Goal: Task Accomplishment & Management: Manage account settings

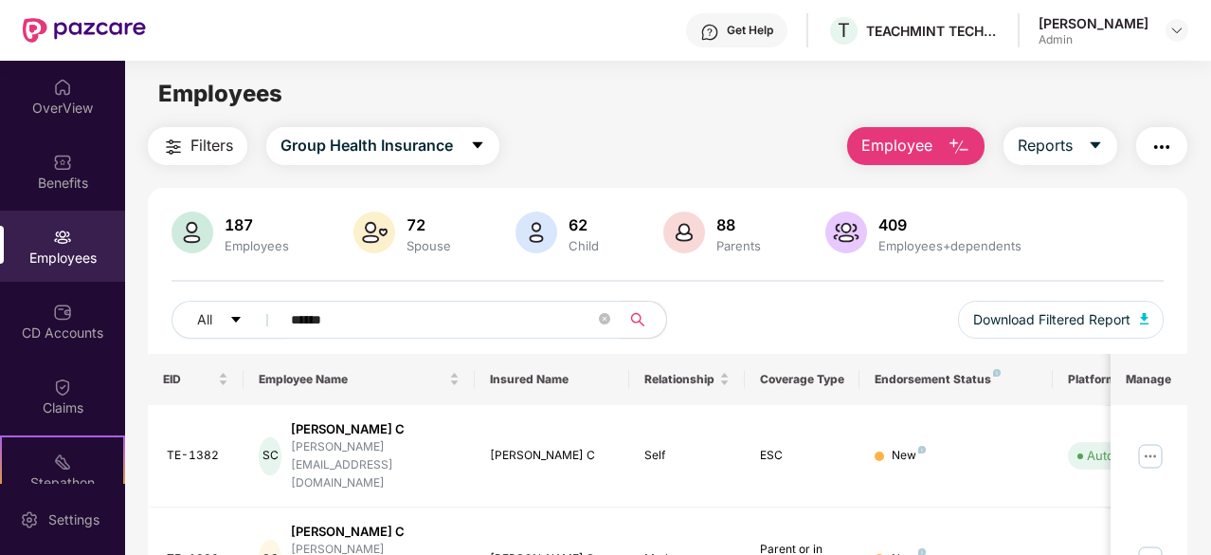
scroll to position [123, 0]
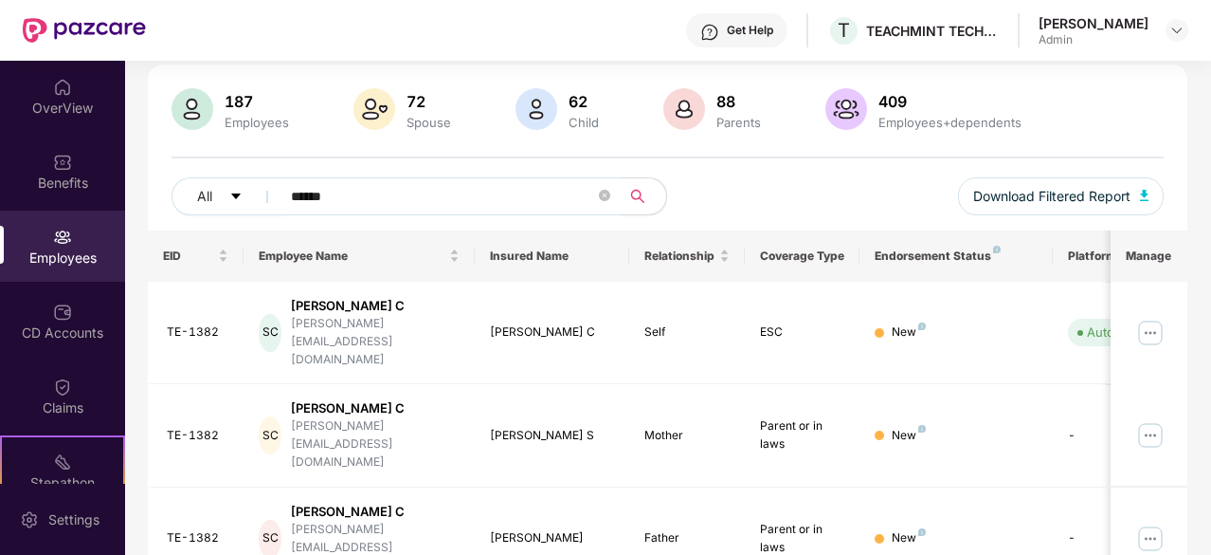
drag, startPoint x: 347, startPoint y: 196, endPoint x: 286, endPoint y: 194, distance: 60.7
click at [286, 194] on span "******" at bounding box center [444, 196] width 353 height 38
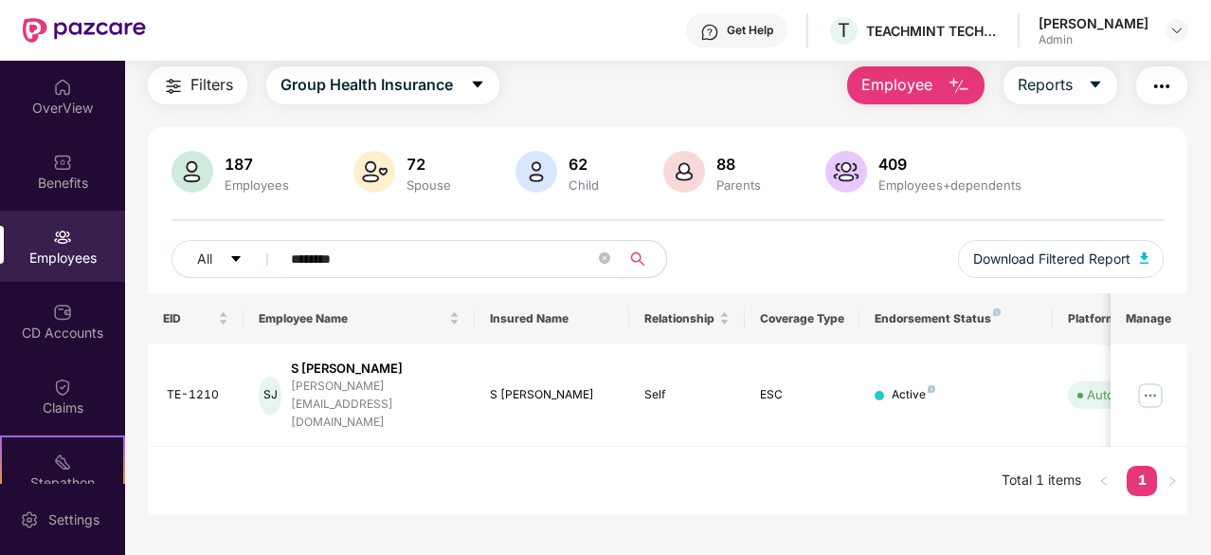
scroll to position [61, 0]
type input "********"
click at [1154, 380] on img at bounding box center [1151, 395] width 30 height 30
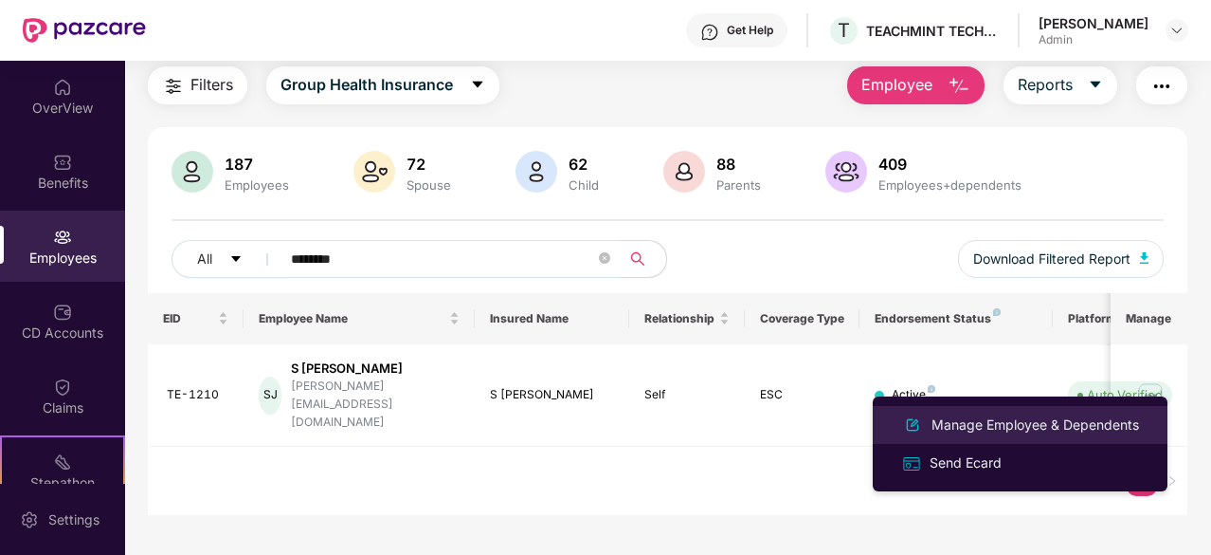
click at [976, 420] on div "Manage Employee & Dependents" at bounding box center [1035, 424] width 215 height 21
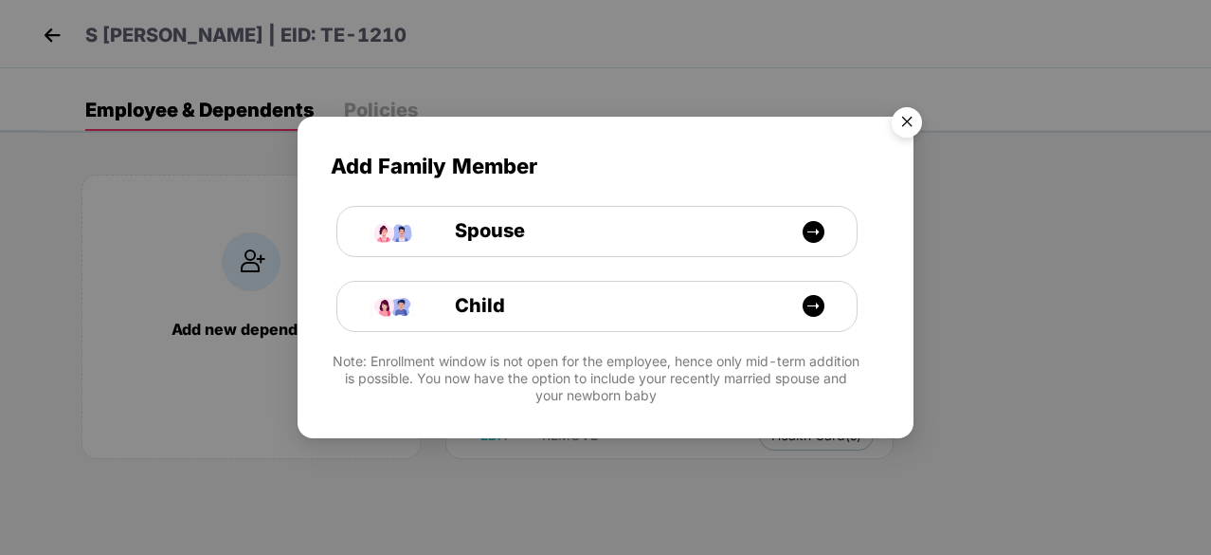
click at [908, 125] on img "Close" at bounding box center [907, 125] width 53 height 53
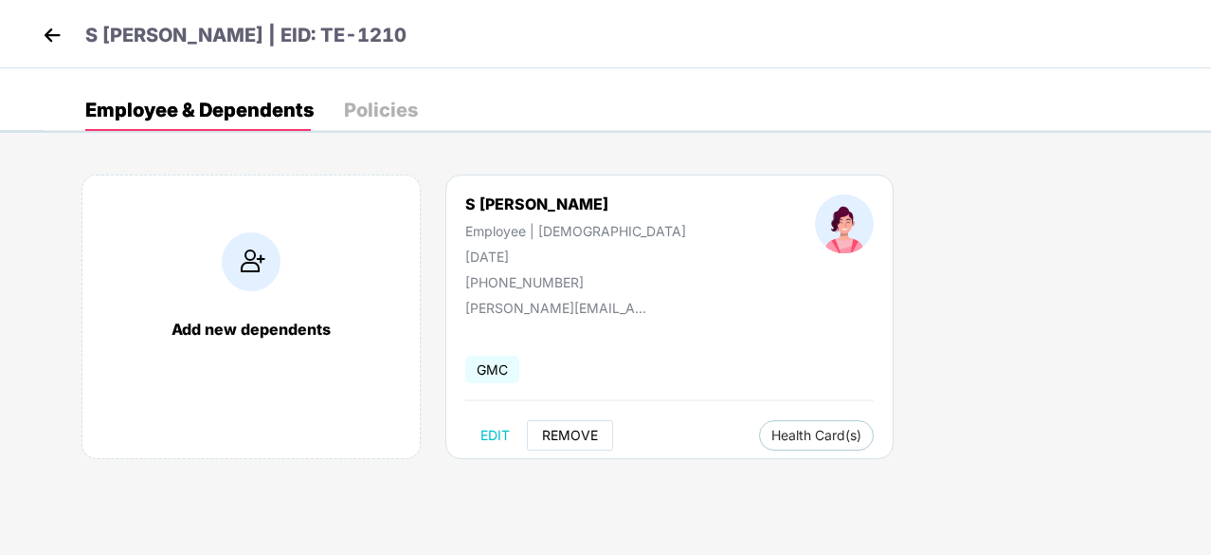
click at [571, 435] on span "REMOVE" at bounding box center [570, 435] width 56 height 15
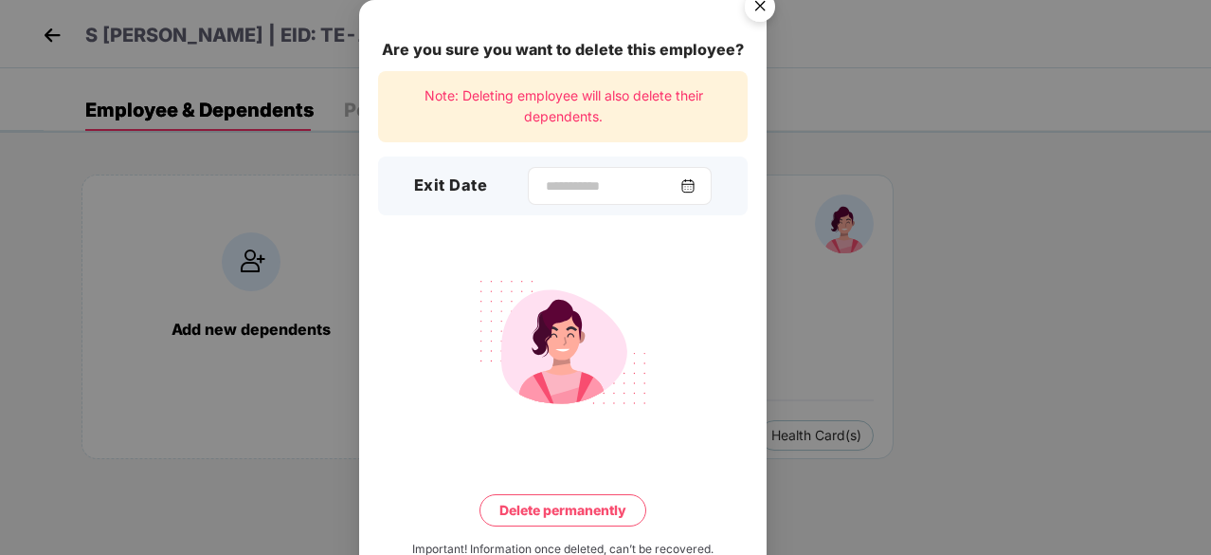
click at [699, 176] on div at bounding box center [620, 186] width 184 height 38
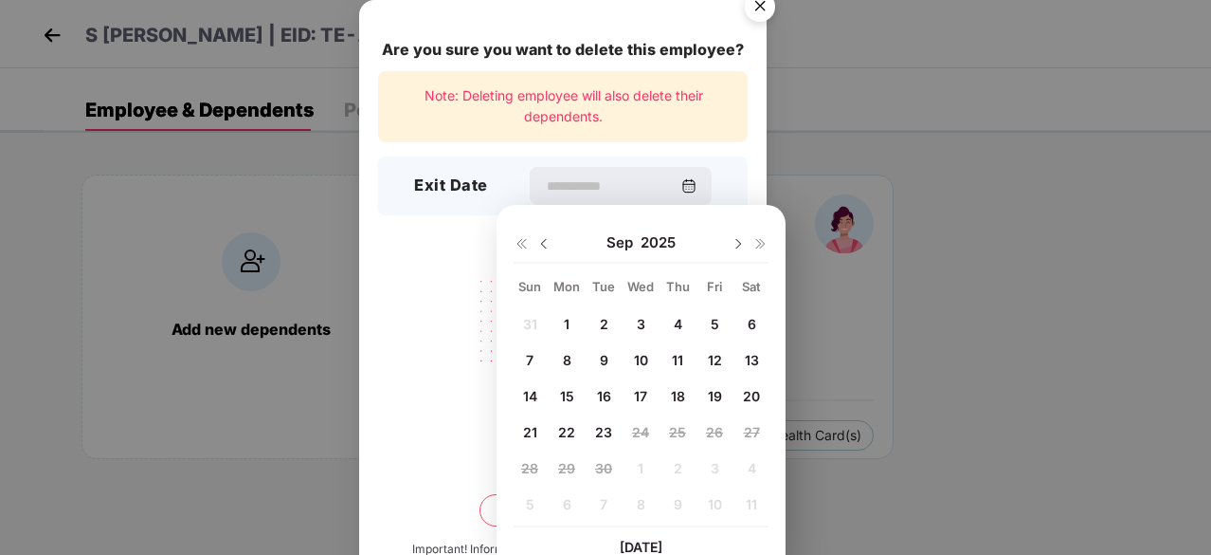
click at [566, 432] on span "22" at bounding box center [566, 432] width 17 height 16
type input "**********"
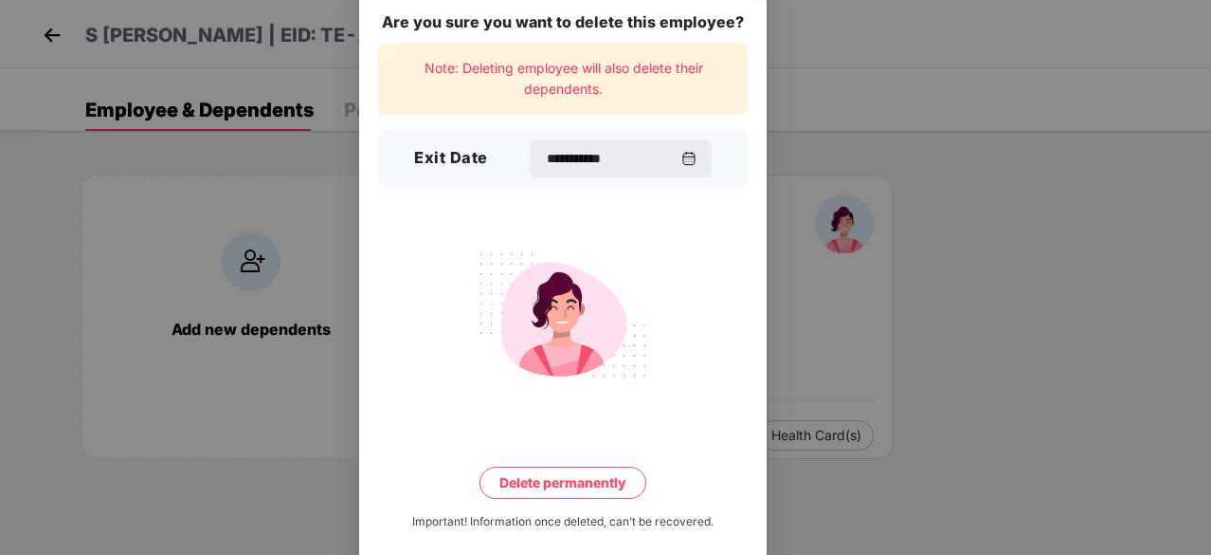
scroll to position [49, 0]
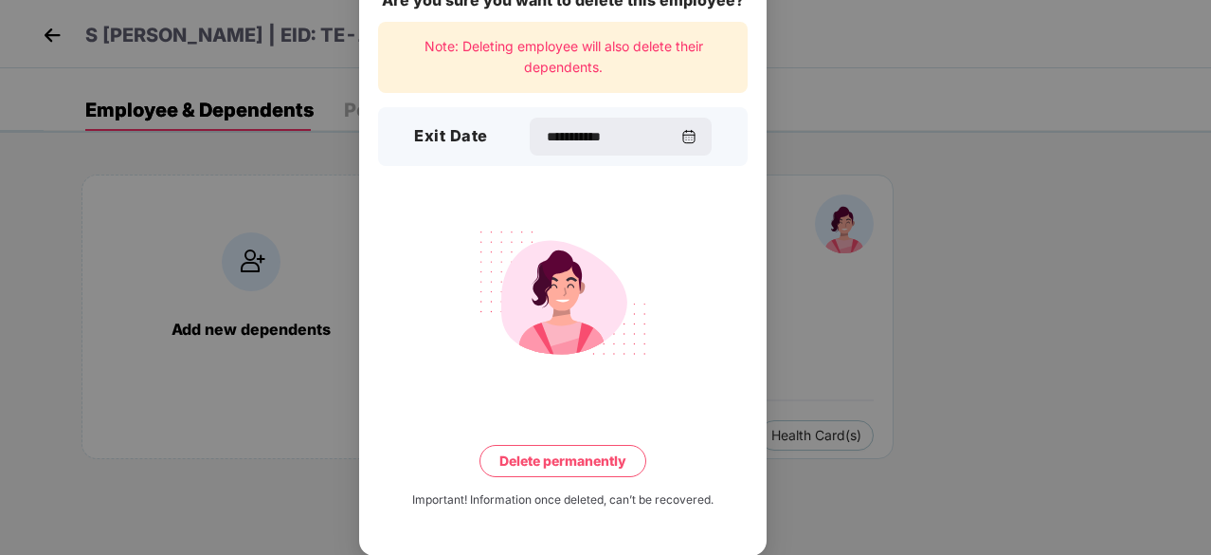
click at [544, 451] on button "Delete permanently" at bounding box center [563, 461] width 167 height 32
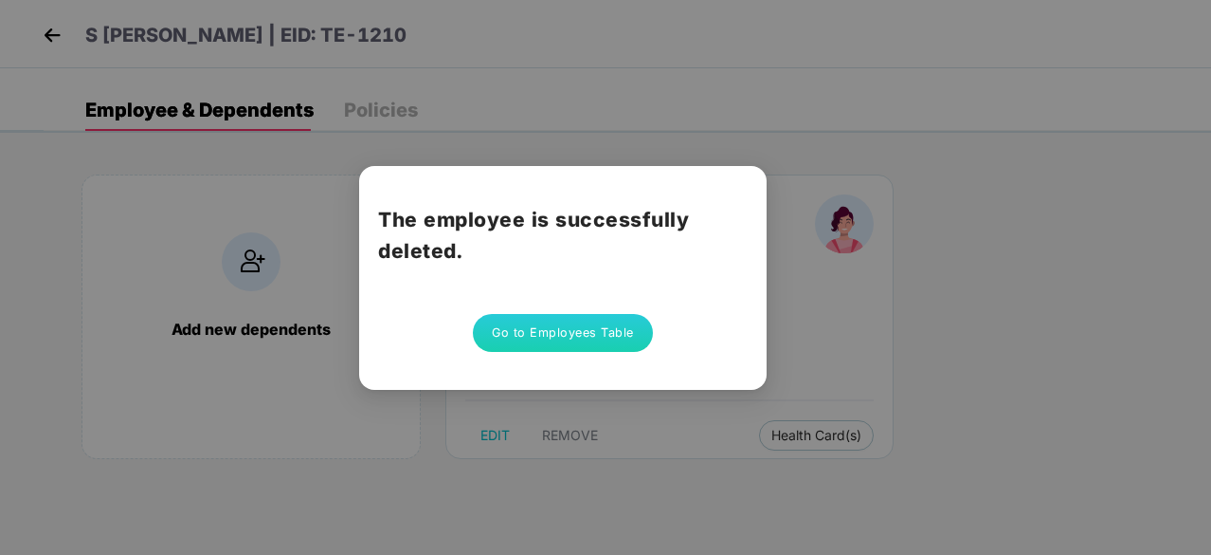
scroll to position [0, 0]
click at [1063, 196] on div "The employee is successfully deleted. Go to Employees Table" at bounding box center [605, 277] width 1211 height 555
click at [46, 37] on div "The employee is successfully deleted. Go to Employees Table" at bounding box center [605, 277] width 1211 height 555
click at [535, 338] on button "Go to Employees Table" at bounding box center [563, 333] width 180 height 38
